Goal: Information Seeking & Learning: Learn about a topic

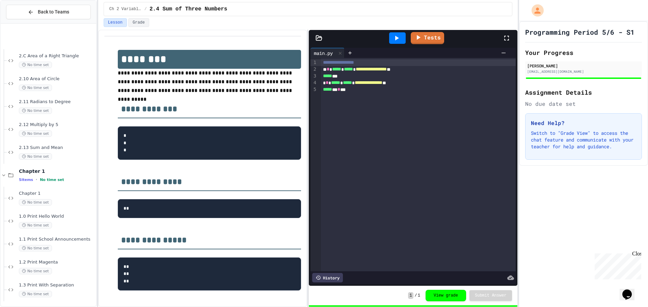
scroll to position [189, 0]
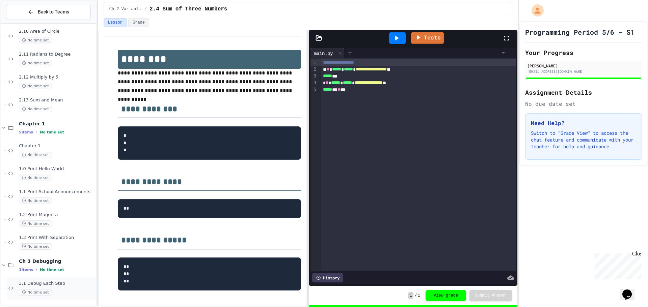
click at [60, 283] on span "3.1 Debug Each Step" at bounding box center [57, 284] width 76 height 6
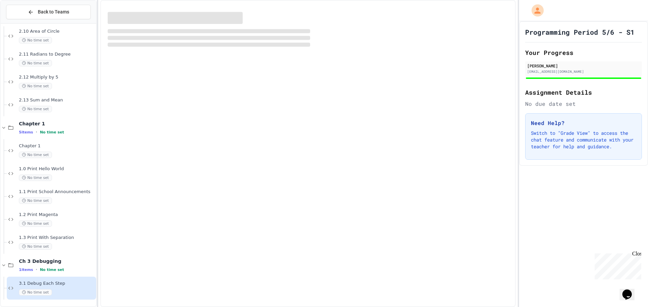
scroll to position [181, 0]
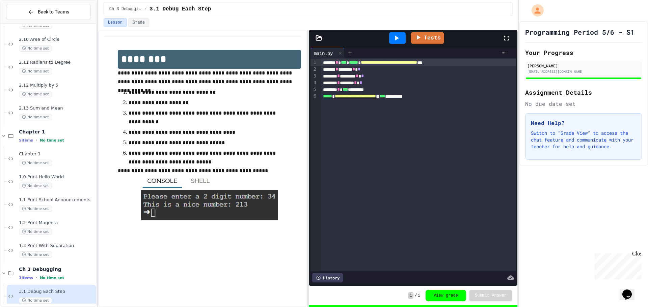
click at [393, 35] on icon at bounding box center [397, 38] width 8 height 8
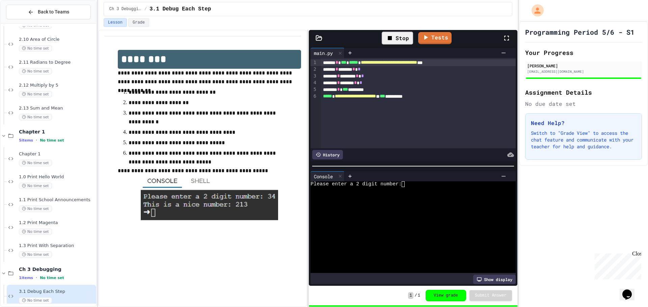
click at [415, 189] on div at bounding box center [409, 190] width 197 height 6
drag, startPoint x: 409, startPoint y: 39, endPoint x: 404, endPoint y: 45, distance: 7.2
click at [407, 43] on div at bounding box center [397, 38] width 23 height 18
click at [401, 40] on div at bounding box center [397, 37] width 17 height 11
click at [429, 186] on div "Please enter a 2 digit number:" at bounding box center [409, 185] width 197 height 6
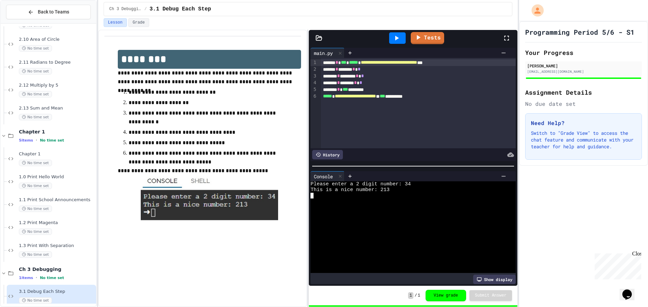
click at [398, 30] on div "**********" at bounding box center [412, 169] width 209 height 278
click at [399, 45] on div at bounding box center [397, 38] width 23 height 18
click at [395, 39] on icon at bounding box center [397, 38] width 8 height 8
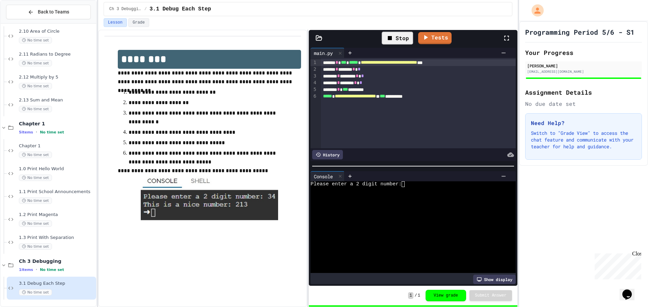
click at [41, 193] on span "1.1 Print School Announcements" at bounding box center [57, 192] width 76 height 6
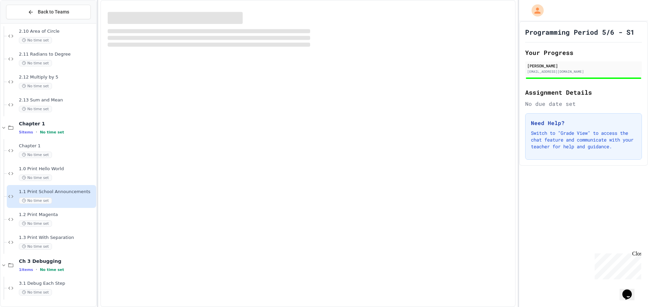
scroll to position [181, 0]
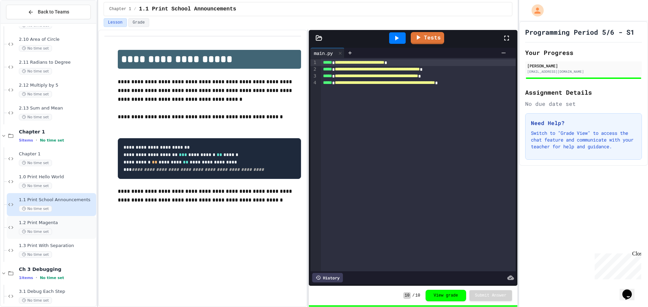
click at [61, 226] on div "1.2 Print Magenta No time set" at bounding box center [57, 227] width 76 height 15
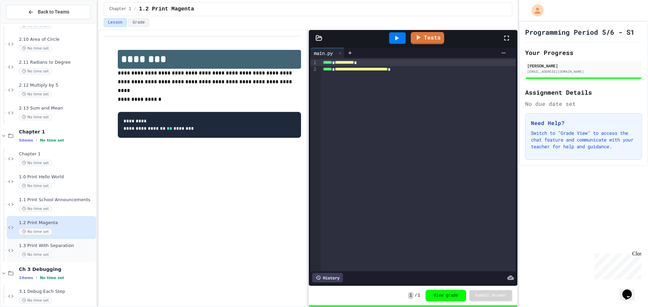
click at [57, 247] on span "1.3 Print With Separation" at bounding box center [57, 246] width 76 height 6
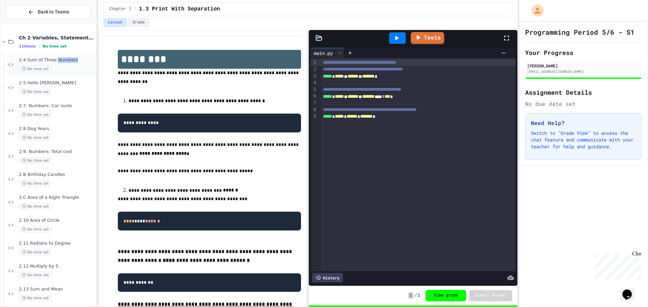
click at [57, 66] on div "2.4 Sum of Three Numbers No time set" at bounding box center [57, 64] width 76 height 15
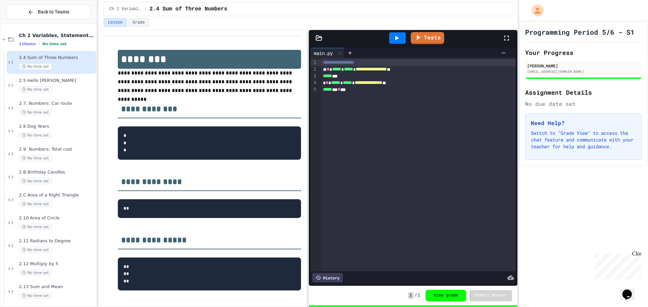
click at [401, 37] on div at bounding box center [397, 37] width 17 height 11
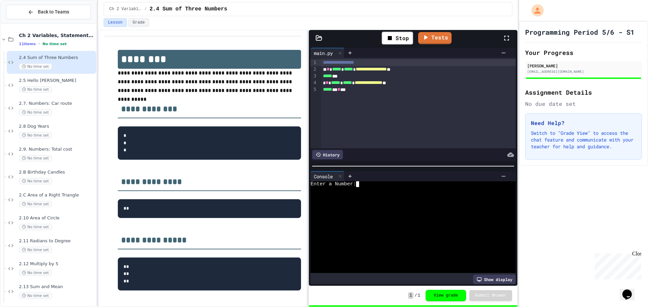
drag, startPoint x: 398, startPoint y: 186, endPoint x: 394, endPoint y: 181, distance: 5.8
click at [396, 183] on div "Enter a Number:" at bounding box center [409, 185] width 197 height 6
click at [346, 206] on div at bounding box center [409, 208] width 197 height 6
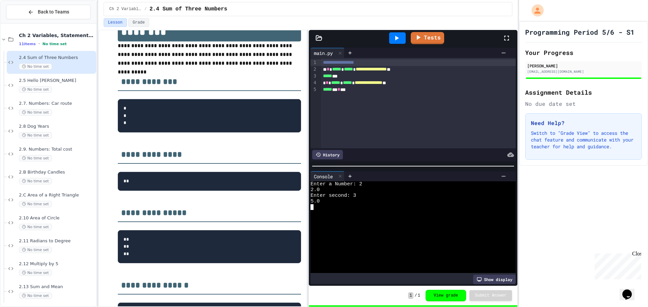
scroll to position [28, 0]
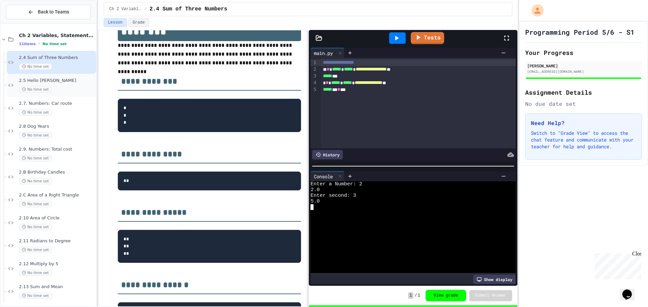
click at [54, 87] on div "No time set" at bounding box center [57, 89] width 76 height 6
